Goal: Task Accomplishment & Management: Use online tool/utility

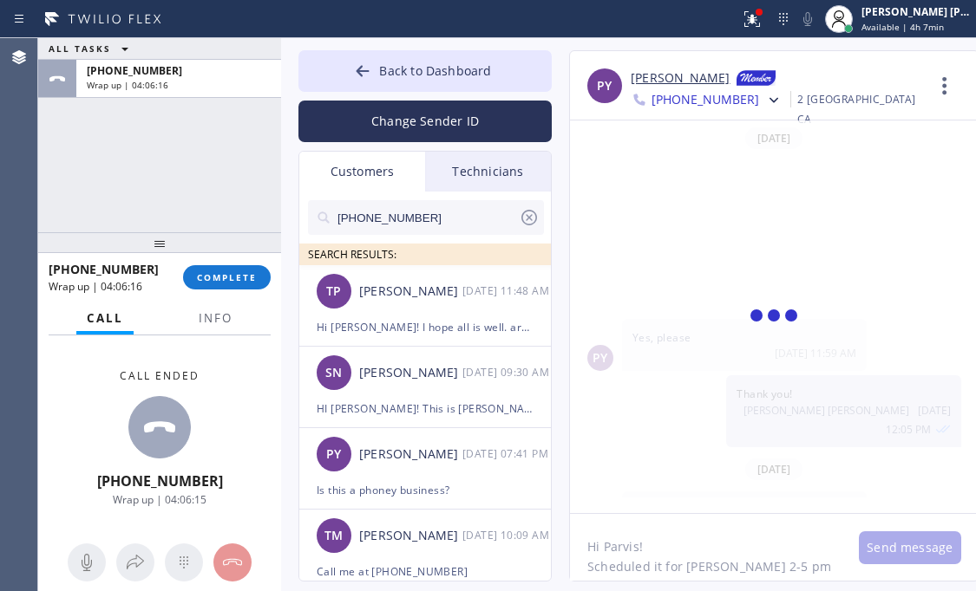
click at [209, 277] on span "COMPLETE" at bounding box center [227, 277] width 60 height 12
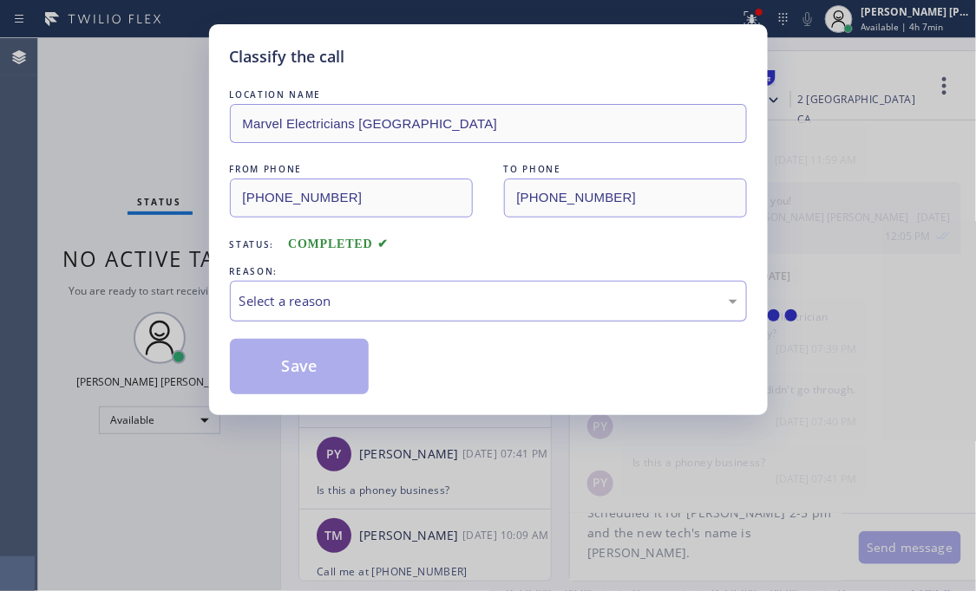
click at [382, 308] on div "Select a reason" at bounding box center [488, 301] width 498 height 20
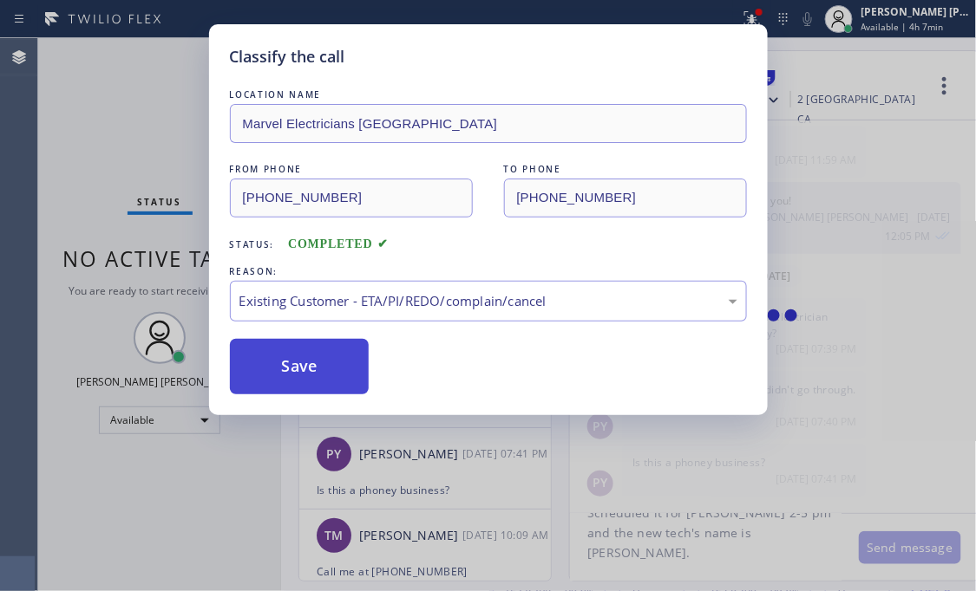
click at [308, 362] on button "Save" at bounding box center [300, 366] width 140 height 55
click at [168, 141] on div "Classify the call LOCATION NAME Marvel Electricians Lake Forest FROM PHONE [PHO…" at bounding box center [488, 295] width 976 height 591
click at [315, 355] on div "SN [PERSON_NAME] [DATE] 09:30 AM" at bounding box center [425, 373] width 253 height 52
click at [202, 124] on div "Status No active tasks You are ready to start receiving tasks. [PERSON_NAME] [P…" at bounding box center [159, 314] width 243 height 553
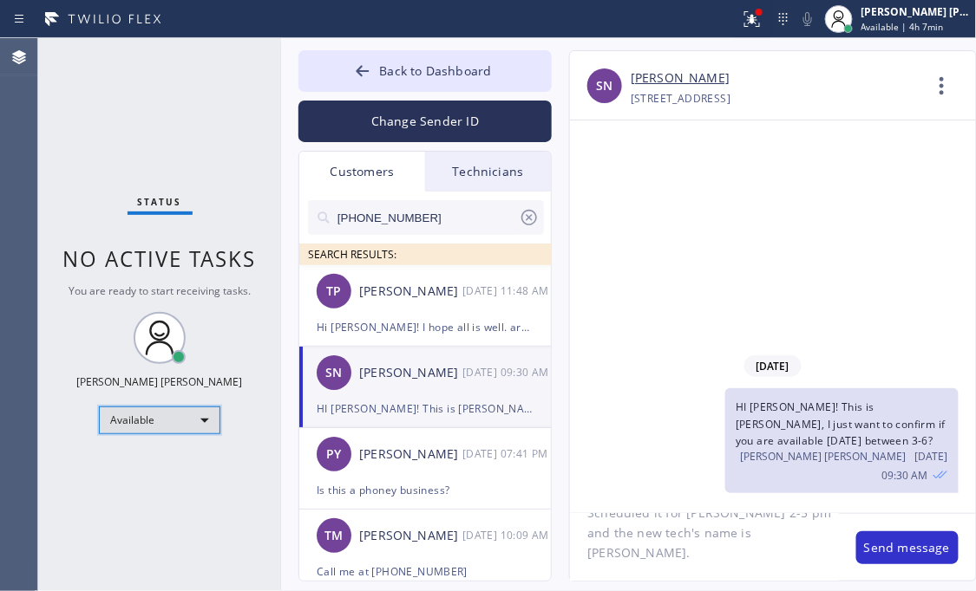
click at [201, 423] on div "Available" at bounding box center [159, 421] width 121 height 28
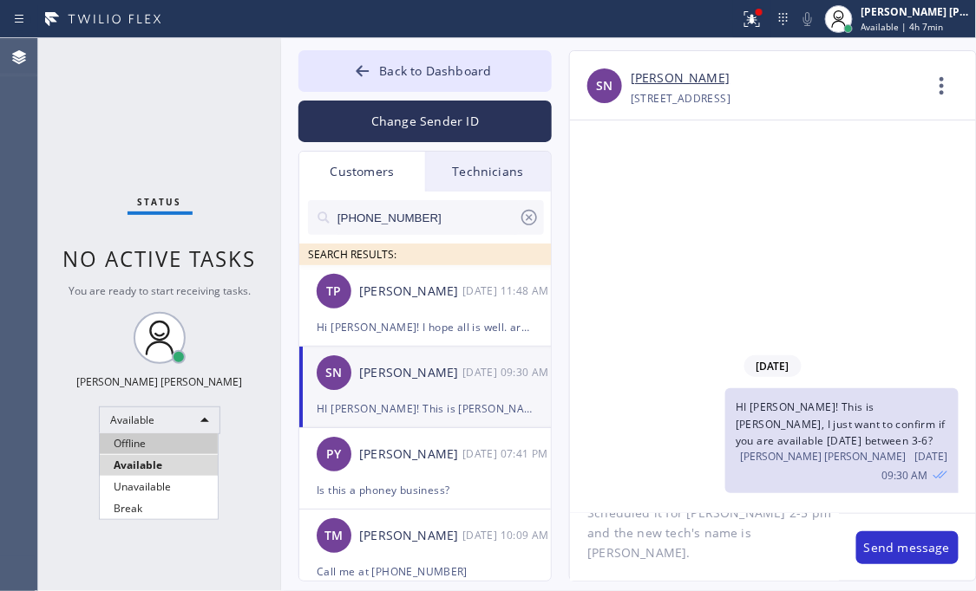
click at [165, 448] on li "Offline" at bounding box center [159, 444] width 118 height 21
